Goal: Transaction & Acquisition: Purchase product/service

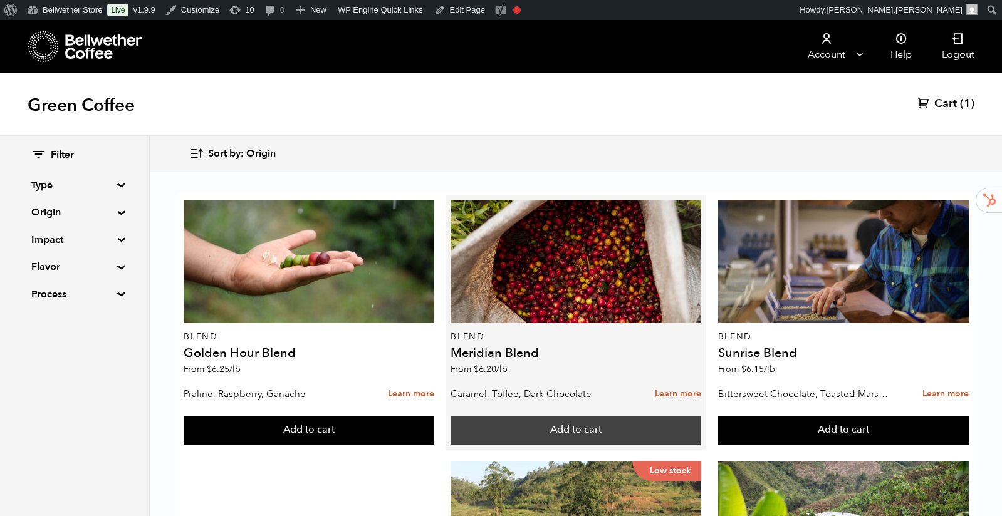
scroll to position [872, 0]
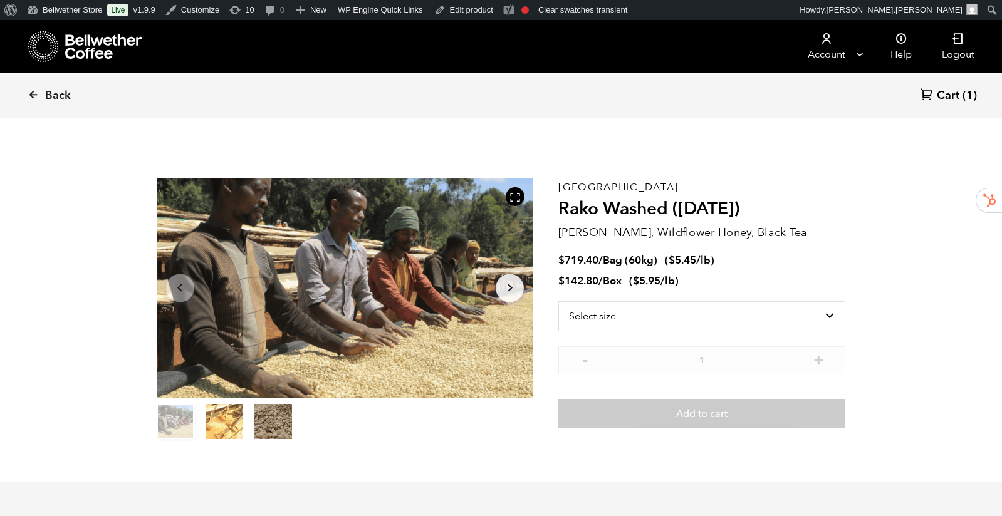
scroll to position [545, 667]
drag, startPoint x: 555, startPoint y: 206, endPoint x: 612, endPoint y: 206, distance: 57.0
click at [640, 205] on section "Item 1 of 3 Arrow Left Arrow Right item 0 item 1 item 2 Item 1 of 3 Ethiopia Ra…" at bounding box center [501, 310] width 752 height 345
click at [599, 207] on h2 "Rako Washed ([DATE])" at bounding box center [701, 209] width 287 height 21
drag, startPoint x: 561, startPoint y: 210, endPoint x: 633, endPoint y: 209, distance: 72.1
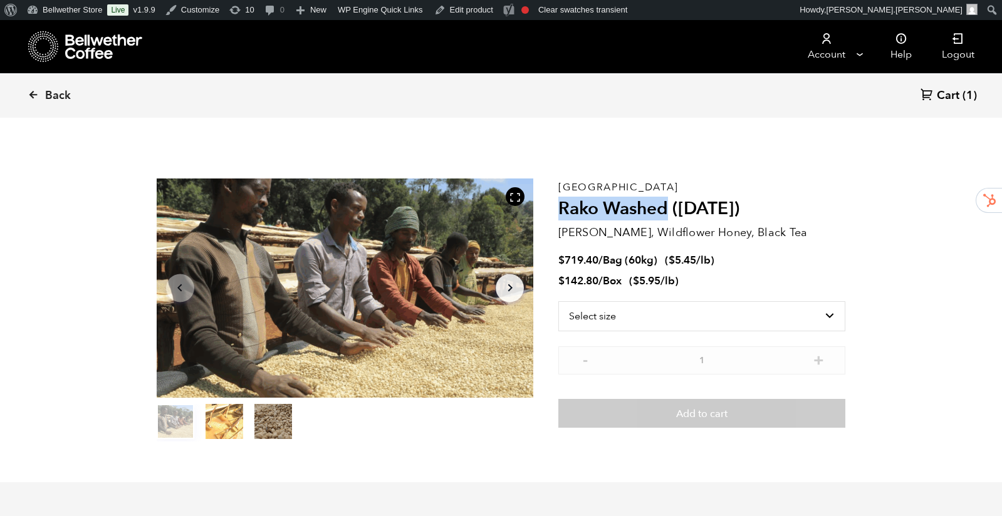
click at [669, 203] on h2 "Rako Washed ([DATE])" at bounding box center [701, 209] width 287 height 21
copy h2 "Rako Washed"
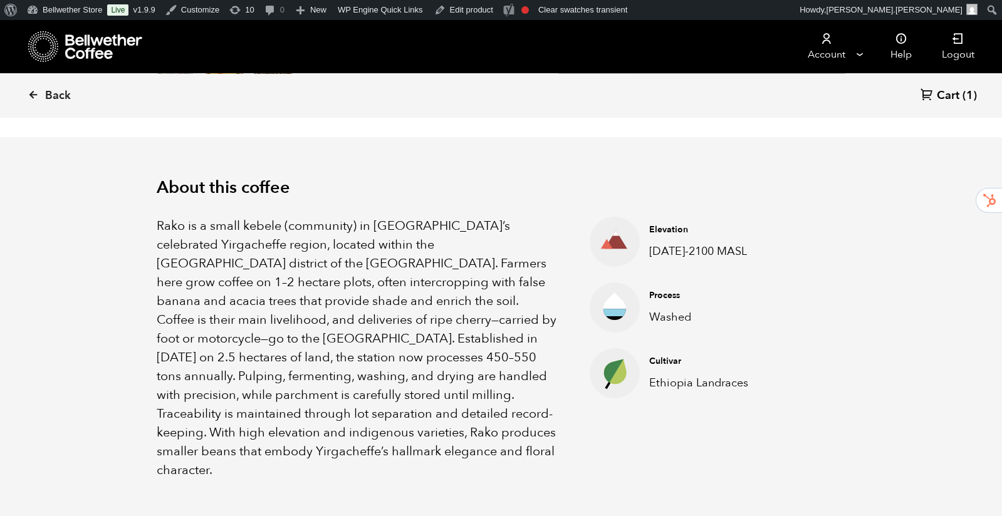
scroll to position [343, 0]
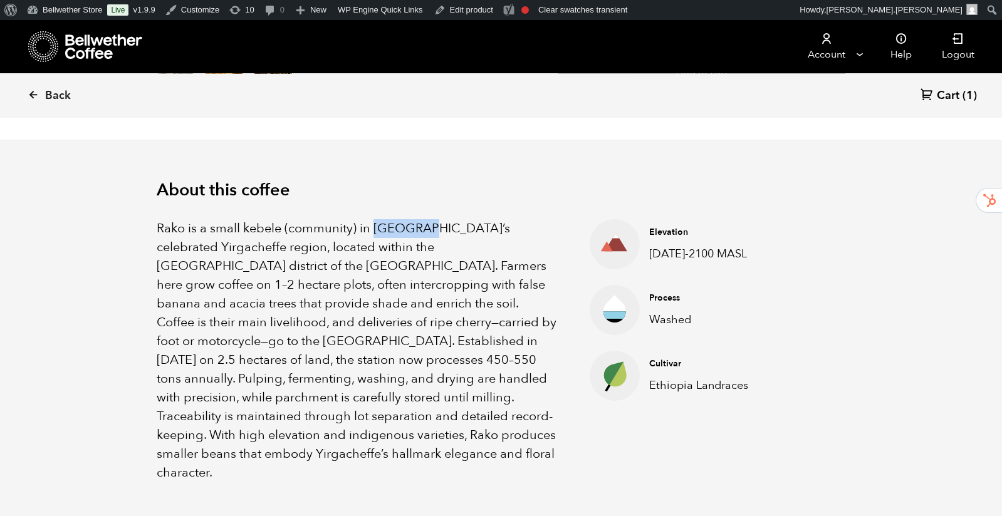
drag, startPoint x: 378, startPoint y: 229, endPoint x: 400, endPoint y: 232, distance: 22.2
click at [417, 226] on p "Rako is a small kebele (community) in Ethiopia’s celebrated Yirgacheffe region,…" at bounding box center [358, 350] width 402 height 263
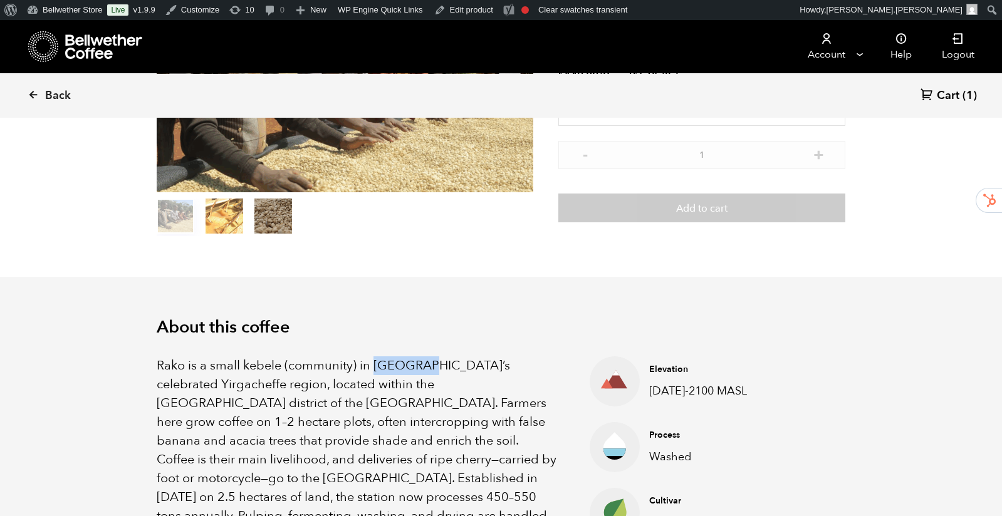
scroll to position [101, 0]
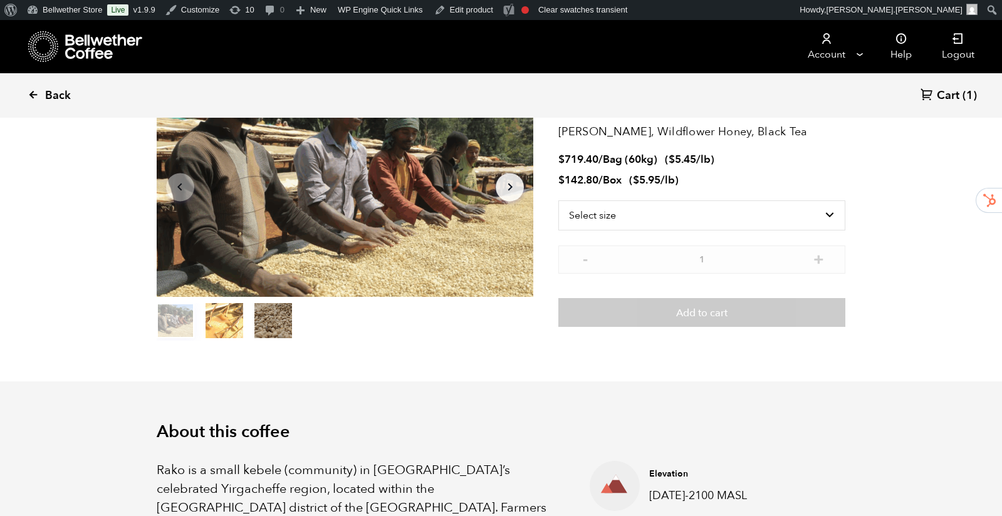
click at [34, 95] on icon at bounding box center [33, 94] width 11 height 11
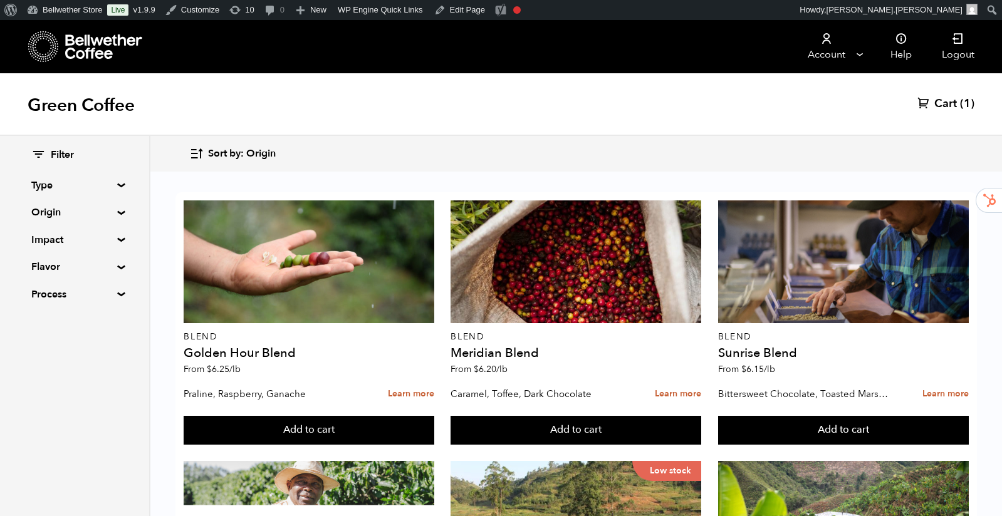
scroll to position [764, 0]
